Goal: Task Accomplishment & Management: Manage account settings

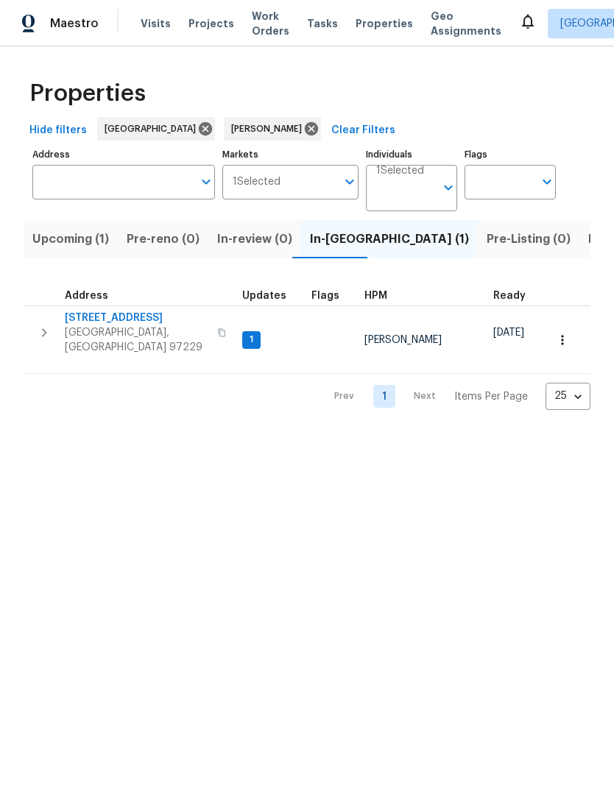
scroll to position [0, 21]
click at [558, 333] on icon "button" at bounding box center [562, 340] width 15 height 15
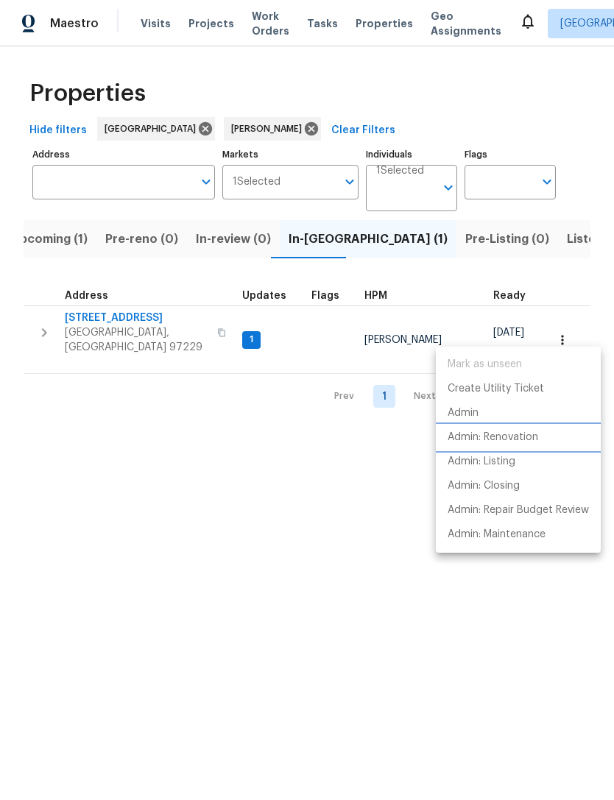
click at [508, 443] on p "Admin: Renovation" at bounding box center [492, 437] width 90 height 15
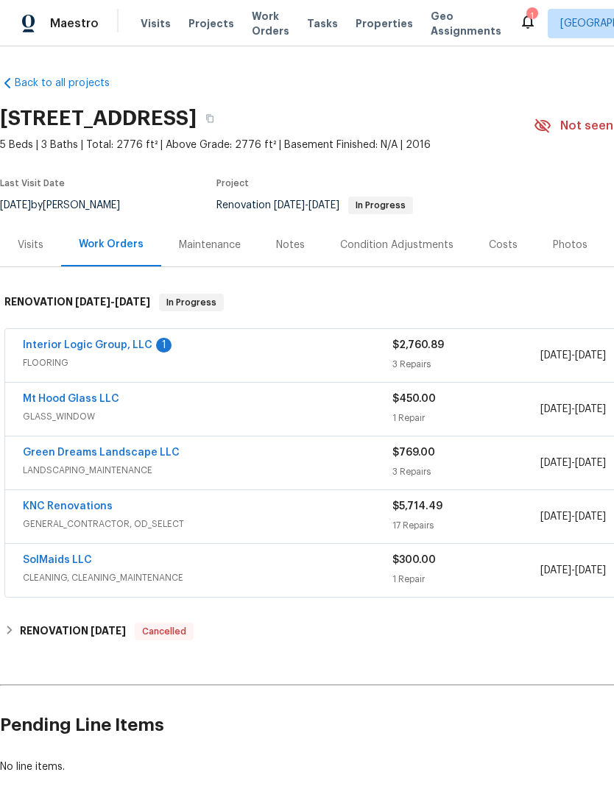
click at [121, 349] on link "Interior Logic Group, LLC" at bounding box center [87, 345] width 129 height 10
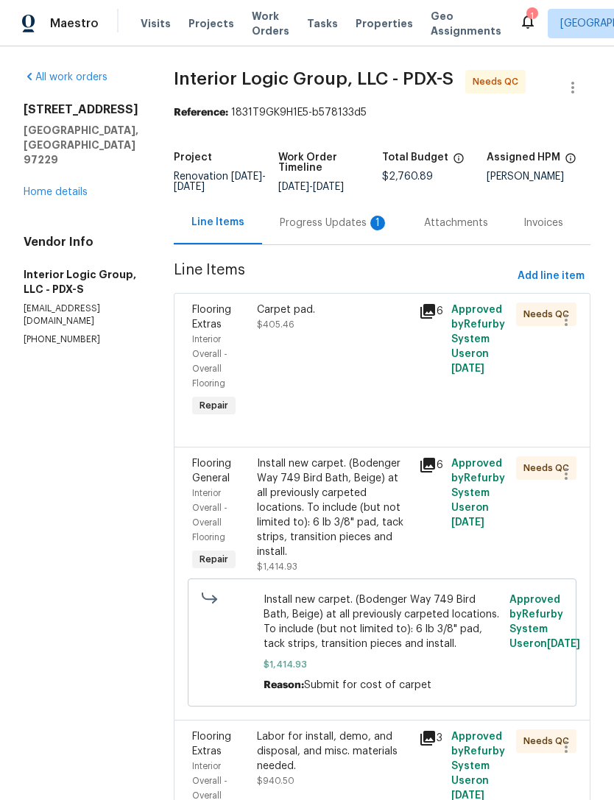
click at [346, 230] on div "Progress Updates 1" at bounding box center [334, 223] width 109 height 15
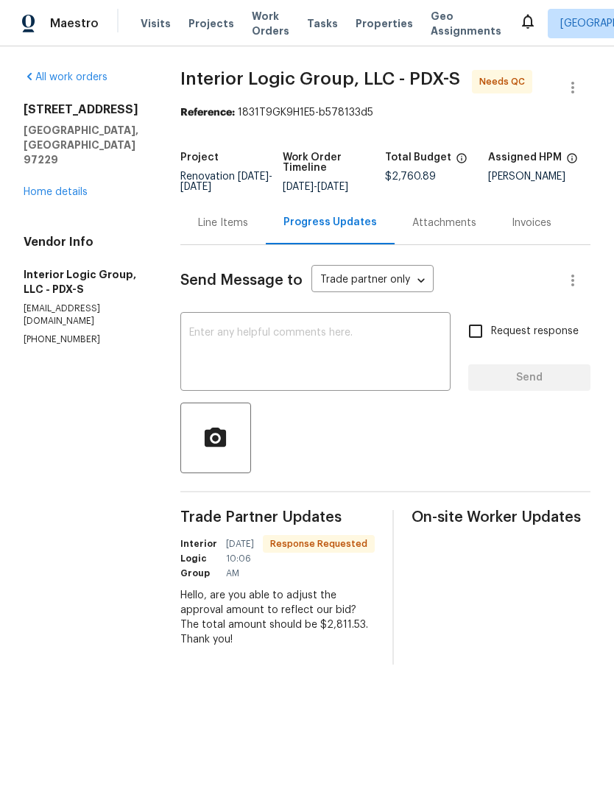
click at [248, 230] on div "Line Items" at bounding box center [223, 223] width 50 height 15
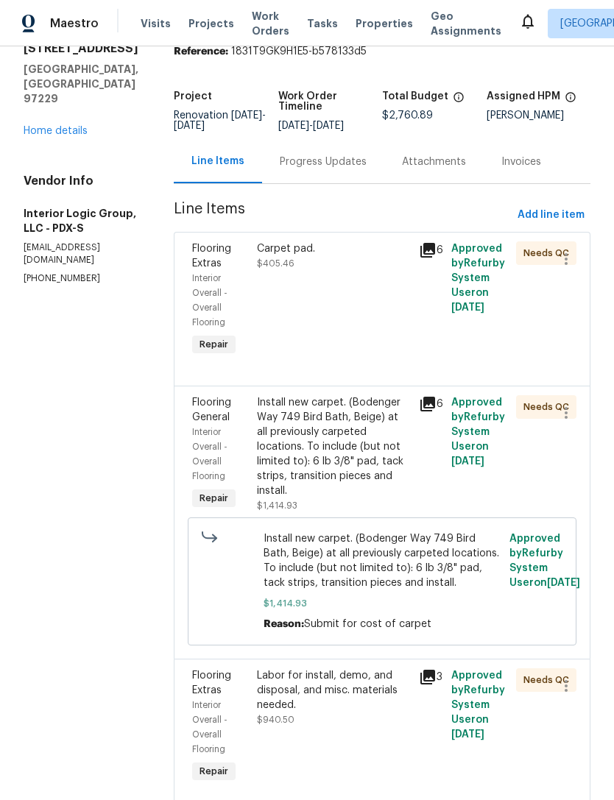
scroll to position [63, 0]
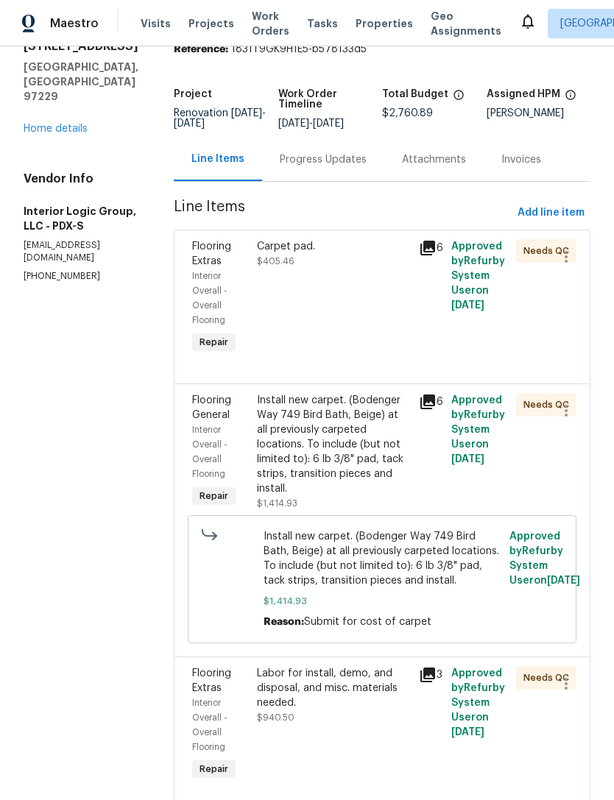
click at [366, 167] on div "Progress Updates" at bounding box center [323, 159] width 87 height 15
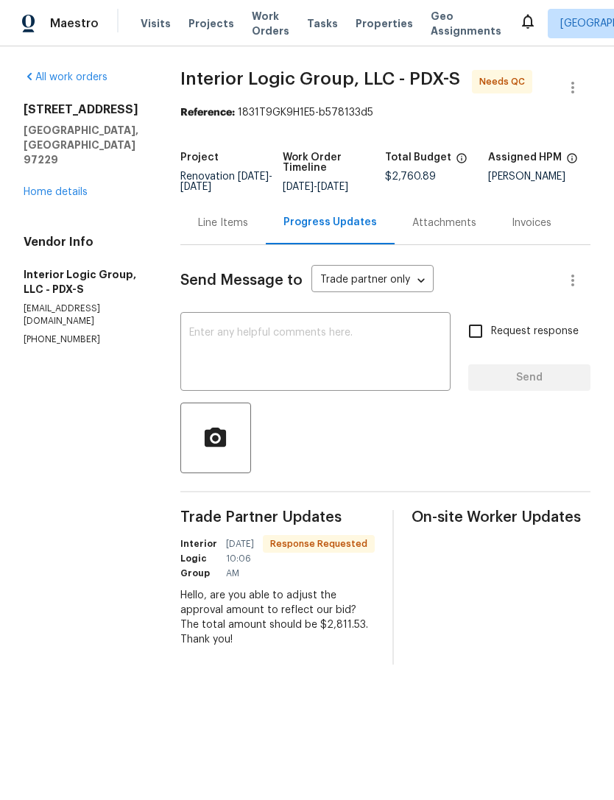
click at [245, 230] on div "Line Items" at bounding box center [223, 223] width 50 height 15
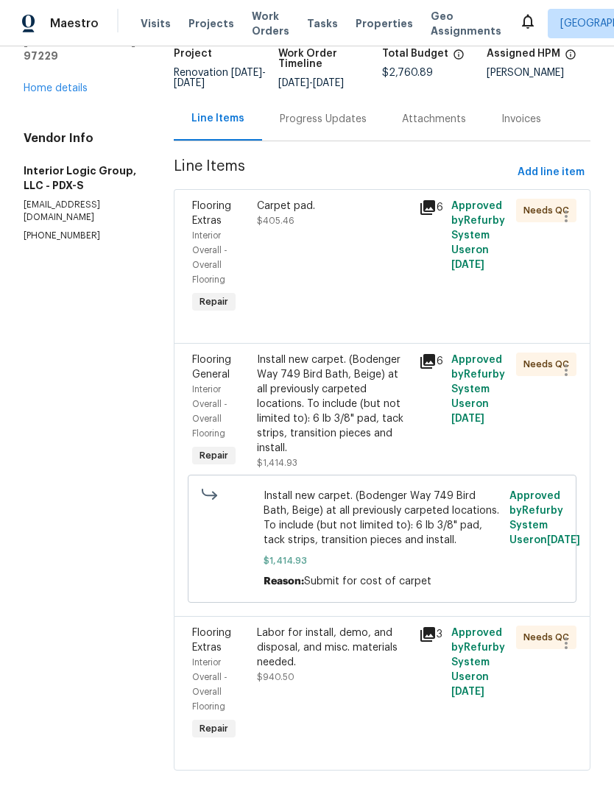
scroll to position [103, 0]
click at [350, 670] on div "Labor for install, demo, and disposal, and misc. materials needed." at bounding box center [333, 648] width 153 height 44
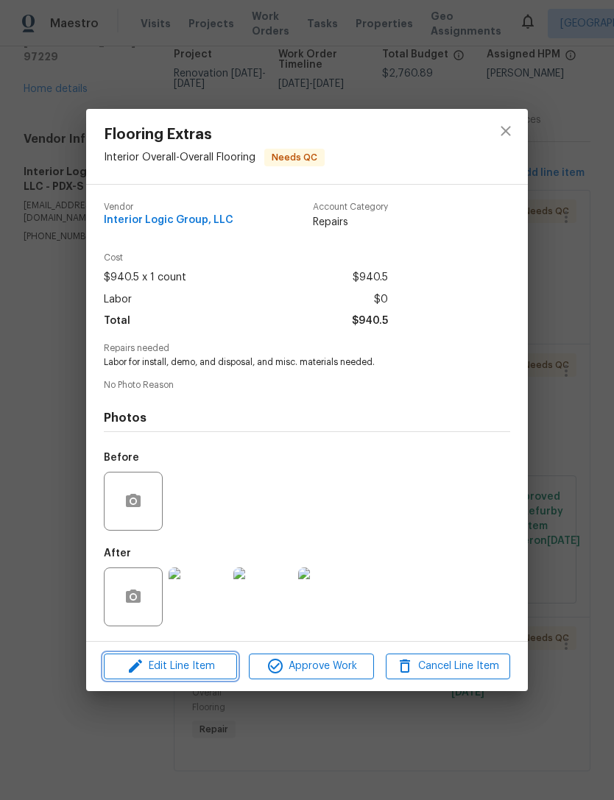
click at [180, 668] on span "Edit Line Item" at bounding box center [170, 666] width 124 height 18
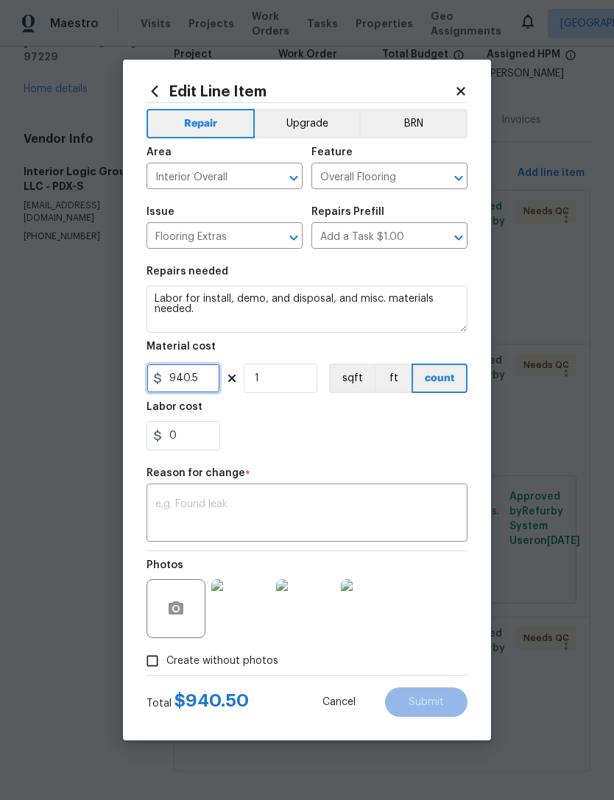
click at [210, 384] on input "940.5" at bounding box center [183, 377] width 74 height 29
type input "991.14"
click at [237, 505] on textarea at bounding box center [306, 514] width 303 height 31
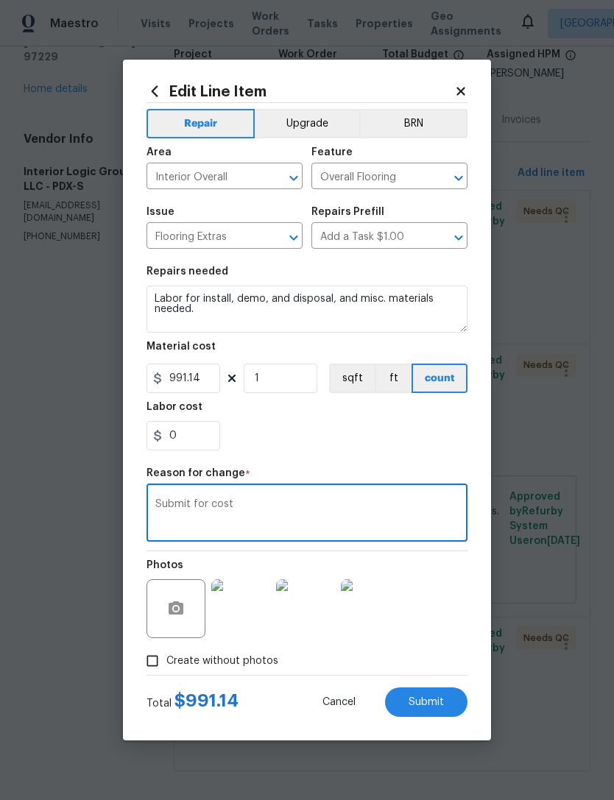
type textarea "Submit for cost"
click at [388, 455] on section "Repairs needed Labor for install, demo, and disposal, and misc. materials neede…" at bounding box center [306, 359] width 321 height 202
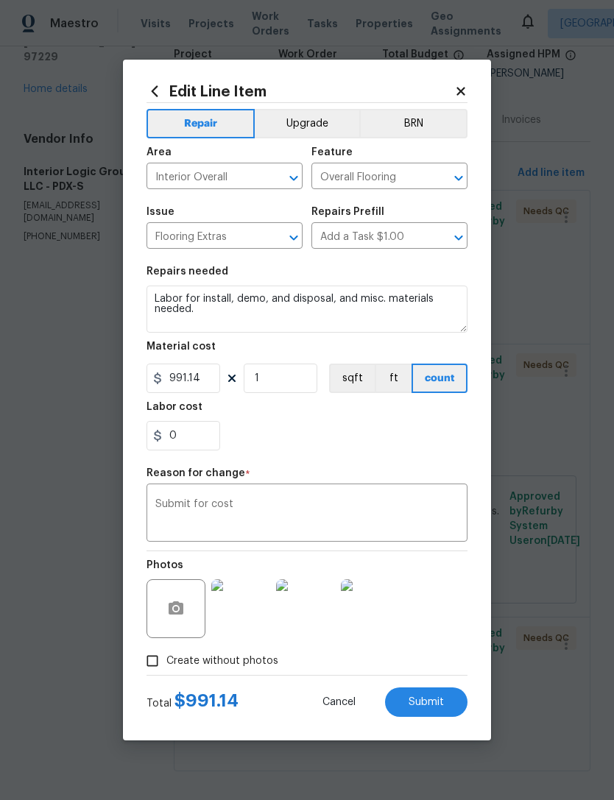
click at [445, 703] on button "Submit" at bounding box center [426, 701] width 82 height 29
type input "940.5"
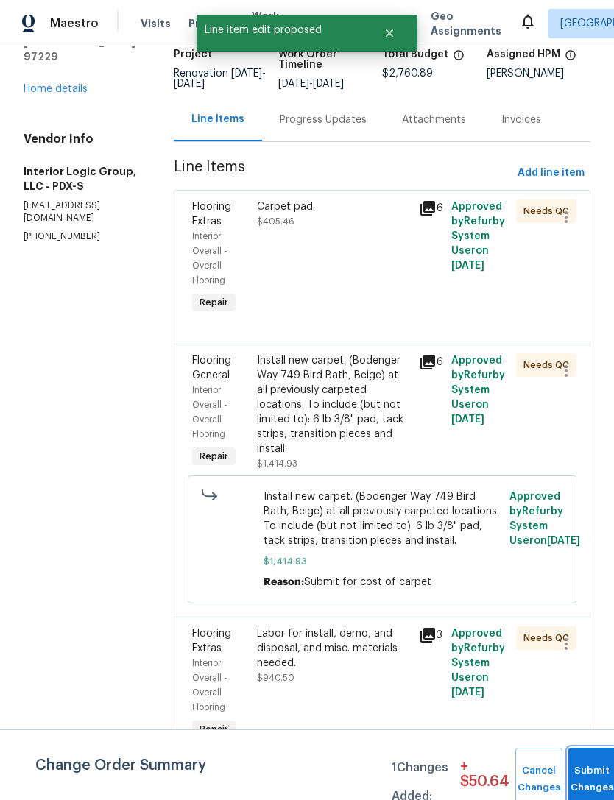
click at [592, 769] on button "Submit Changes" at bounding box center [591, 779] width 47 height 63
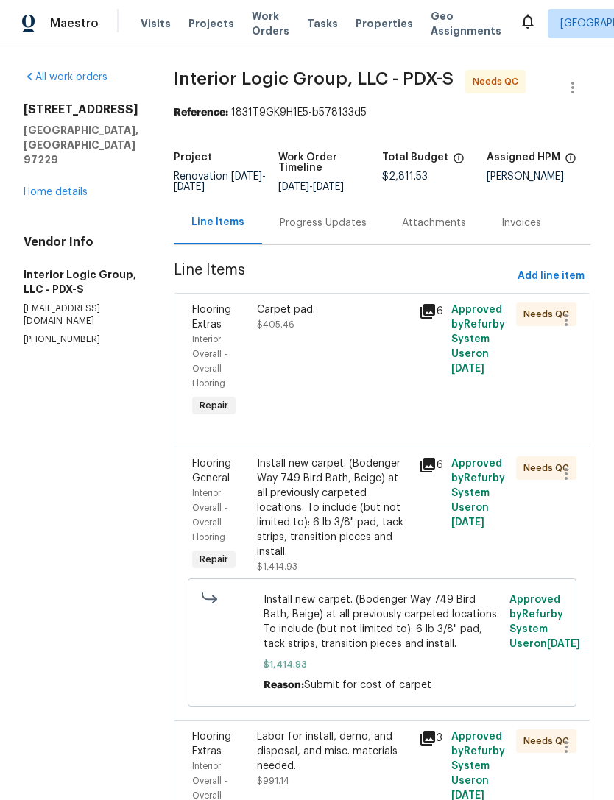
scroll to position [0, 0]
click at [381, 388] on div "Carpet pad. $405.46" at bounding box center [333, 361] width 162 height 127
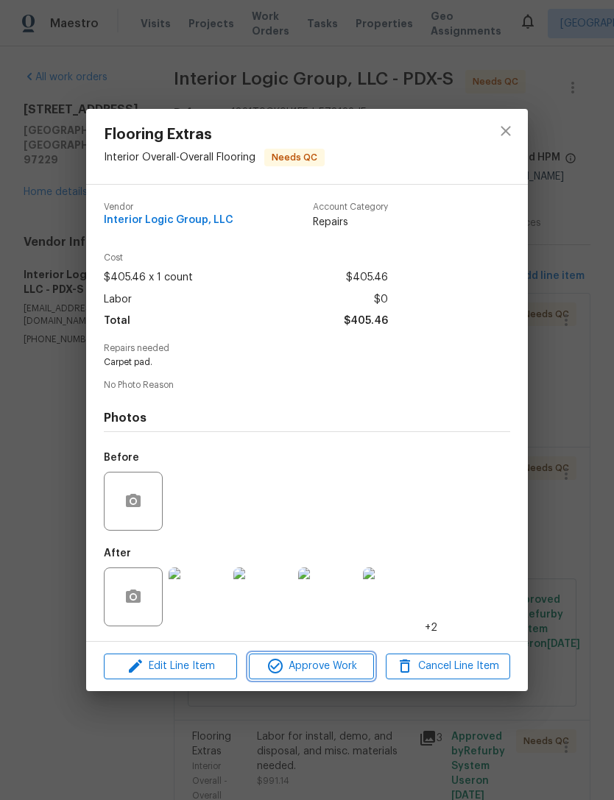
click at [319, 672] on span "Approve Work" at bounding box center [311, 666] width 116 height 18
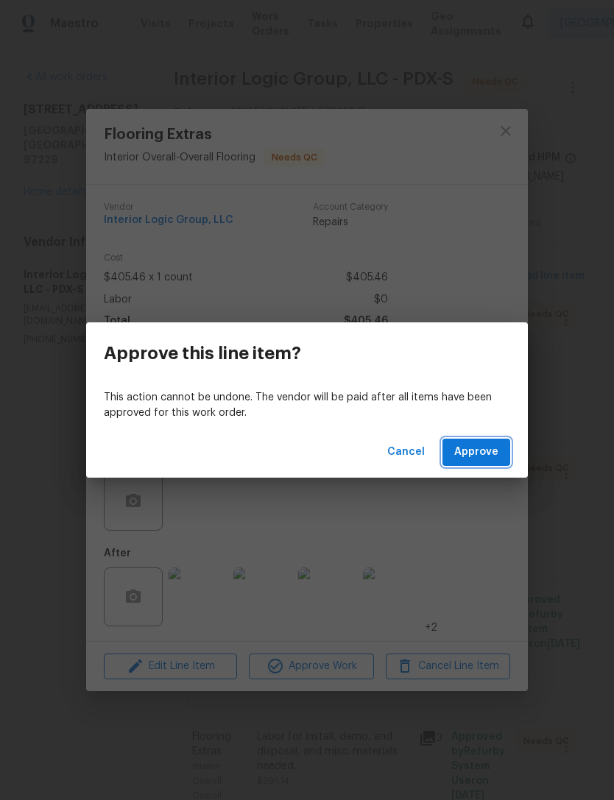
click at [478, 449] on span "Approve" at bounding box center [476, 452] width 44 height 18
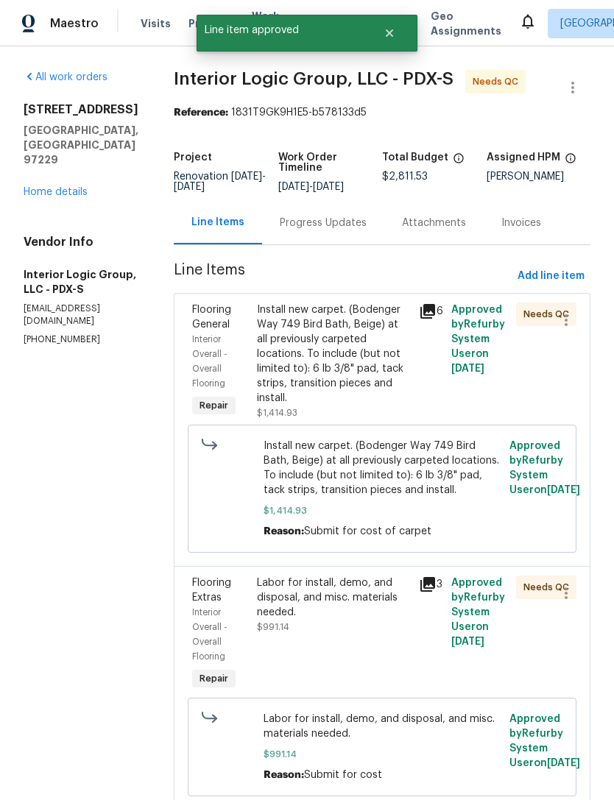
click at [358, 374] on div "Install new carpet. (Bodenger Way 749 Bird Bath, Beige) at all previously carpe…" at bounding box center [333, 353] width 153 height 103
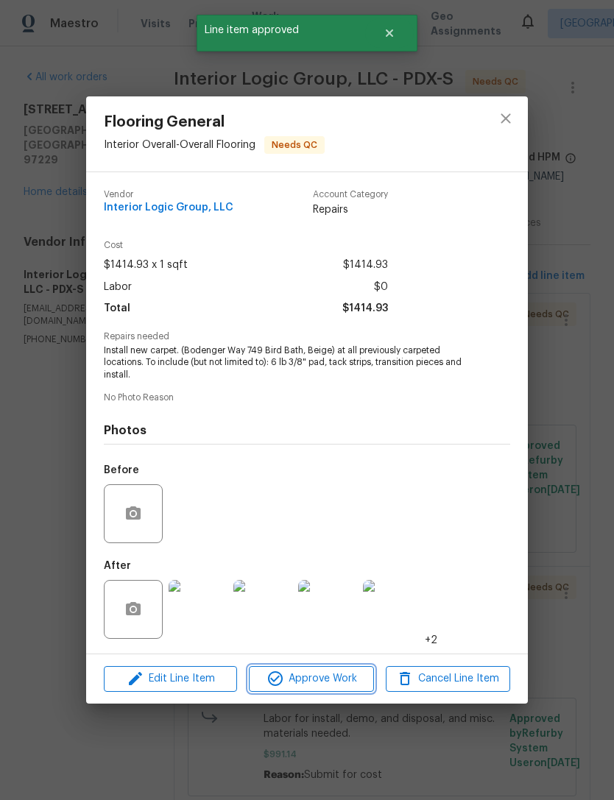
click at [329, 676] on span "Approve Work" at bounding box center [311, 679] width 116 height 18
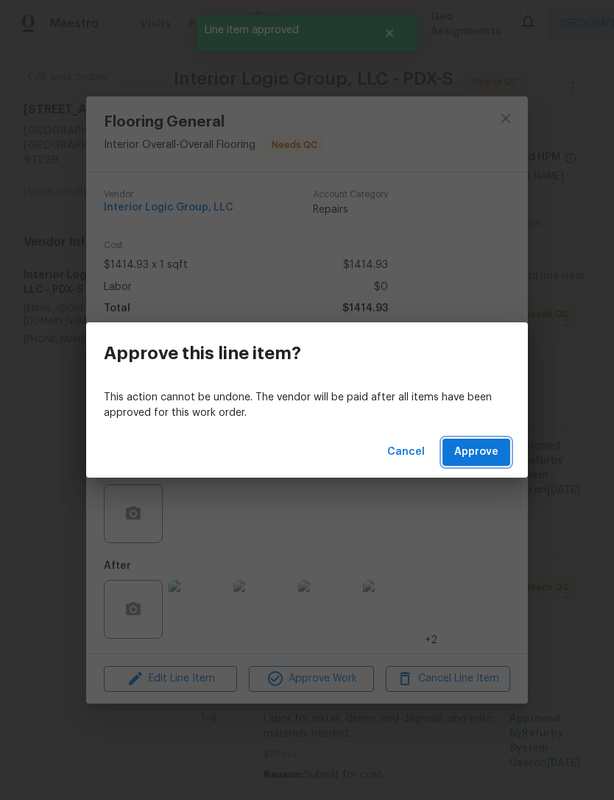
click at [483, 451] on span "Approve" at bounding box center [476, 452] width 44 height 18
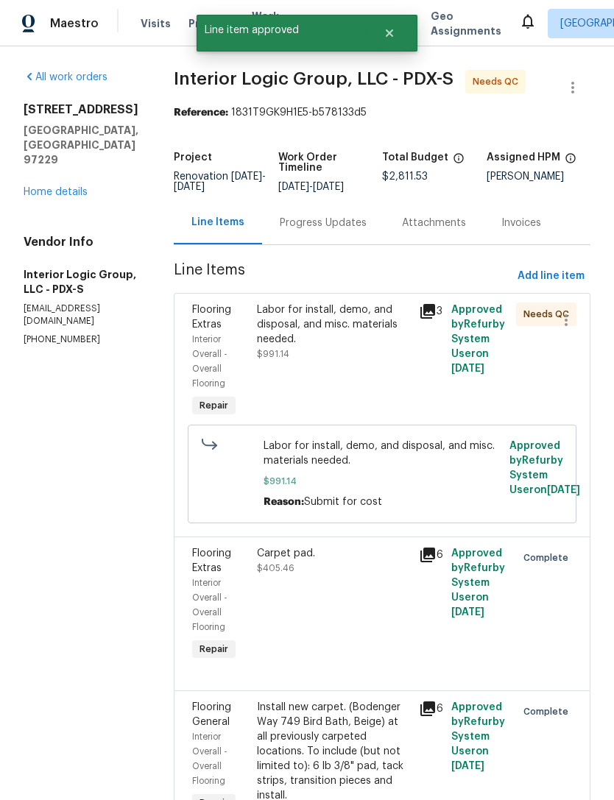
click at [374, 361] on div "Labor for install, demo, and disposal, and misc. materials needed. $991.14" at bounding box center [333, 331] width 153 height 59
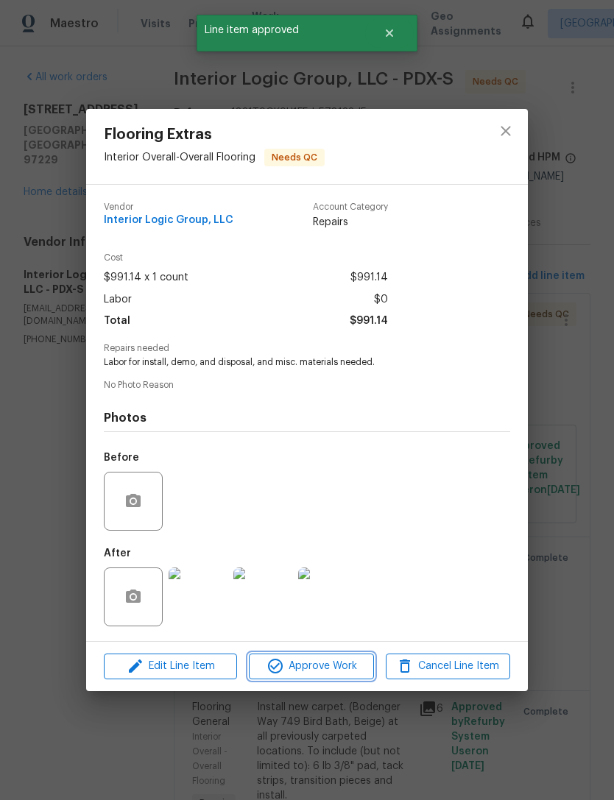
click at [324, 675] on span "Approve Work" at bounding box center [311, 666] width 116 height 18
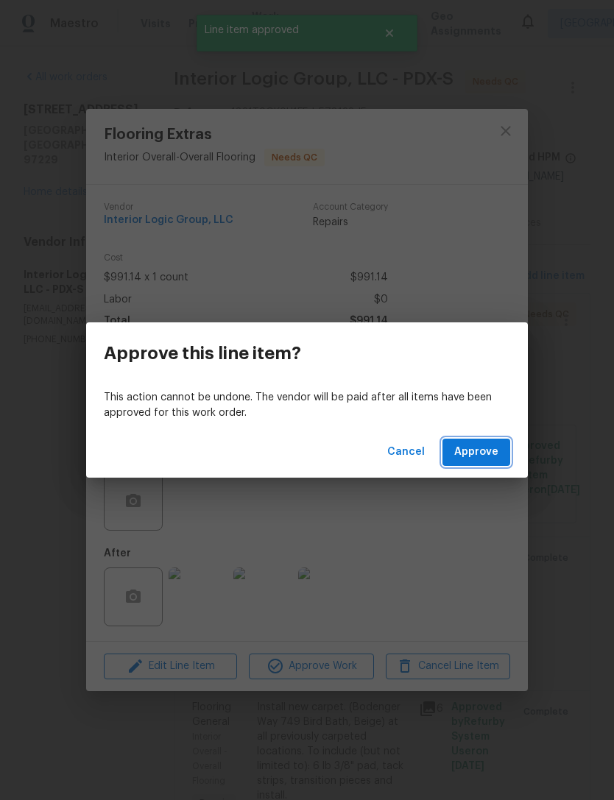
click at [478, 448] on span "Approve" at bounding box center [476, 452] width 44 height 18
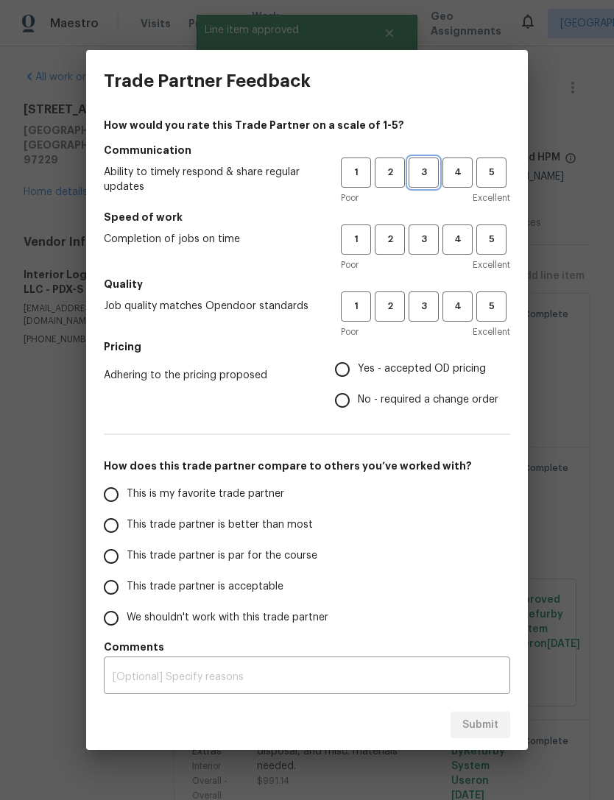
click at [432, 171] on span "3" at bounding box center [423, 172] width 27 height 17
click at [430, 235] on span "3" at bounding box center [423, 239] width 27 height 17
click at [428, 310] on span "3" at bounding box center [423, 306] width 27 height 17
click at [347, 375] on input "Yes - accepted OD pricing" at bounding box center [342, 369] width 31 height 31
radio input "true"
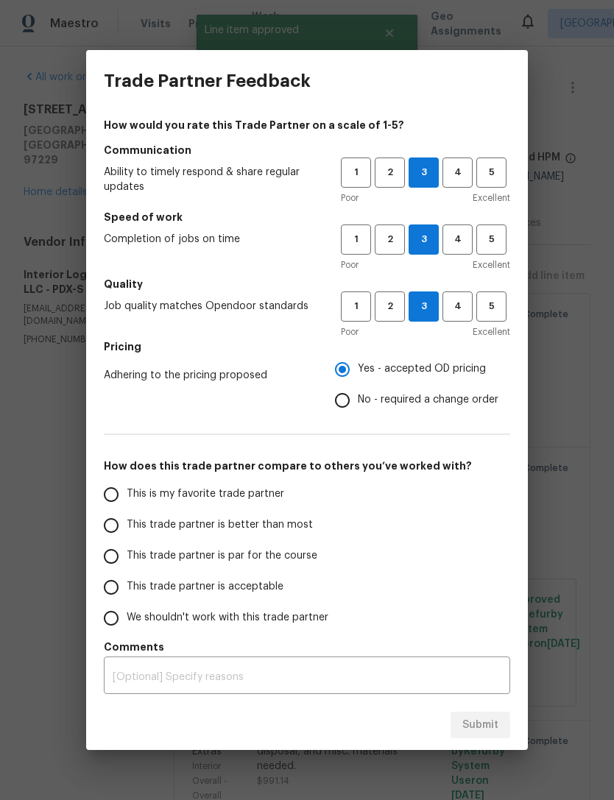
click at [120, 527] on input "This trade partner is better than most" at bounding box center [111, 525] width 31 height 31
click at [476, 727] on span "Submit" at bounding box center [480, 725] width 36 height 18
radio input "true"
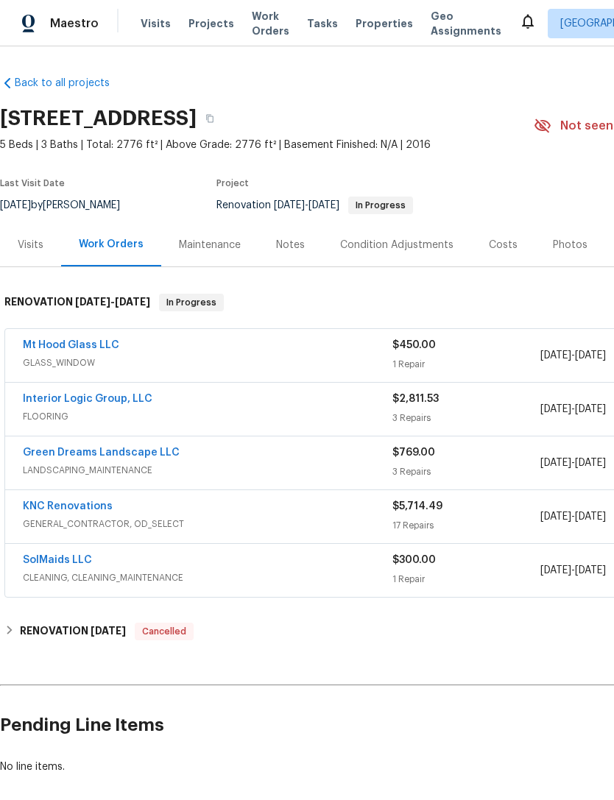
click at [563, 242] on div "Photos" at bounding box center [570, 245] width 35 height 15
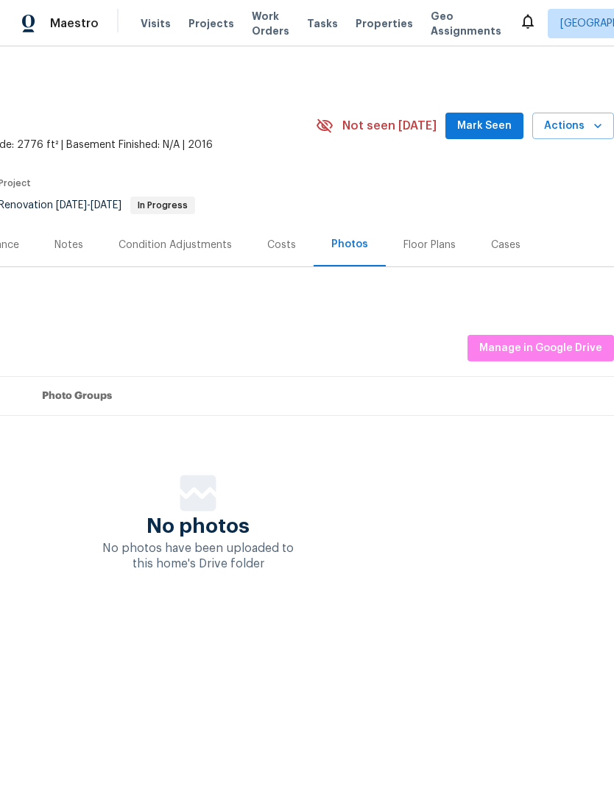
scroll to position [0, 218]
click at [550, 349] on span "Manage in Google Drive" at bounding box center [540, 348] width 123 height 18
